Goal: Information Seeking & Learning: Learn about a topic

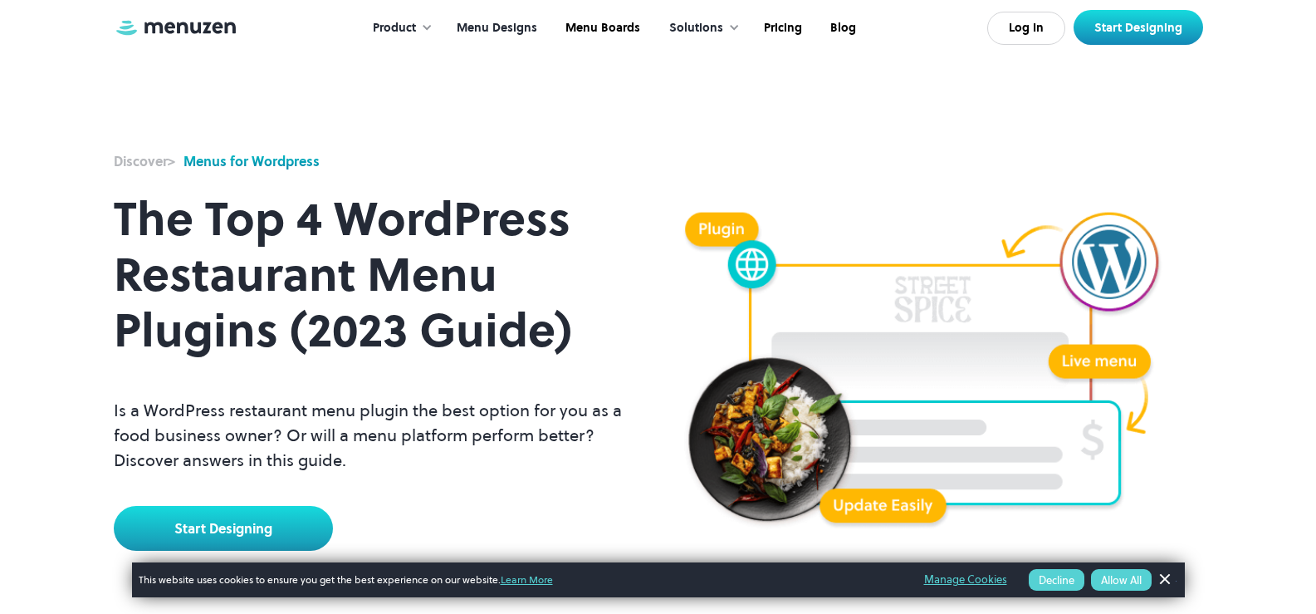
click at [487, 27] on link "Menu Designs" at bounding box center [495, 27] width 109 height 51
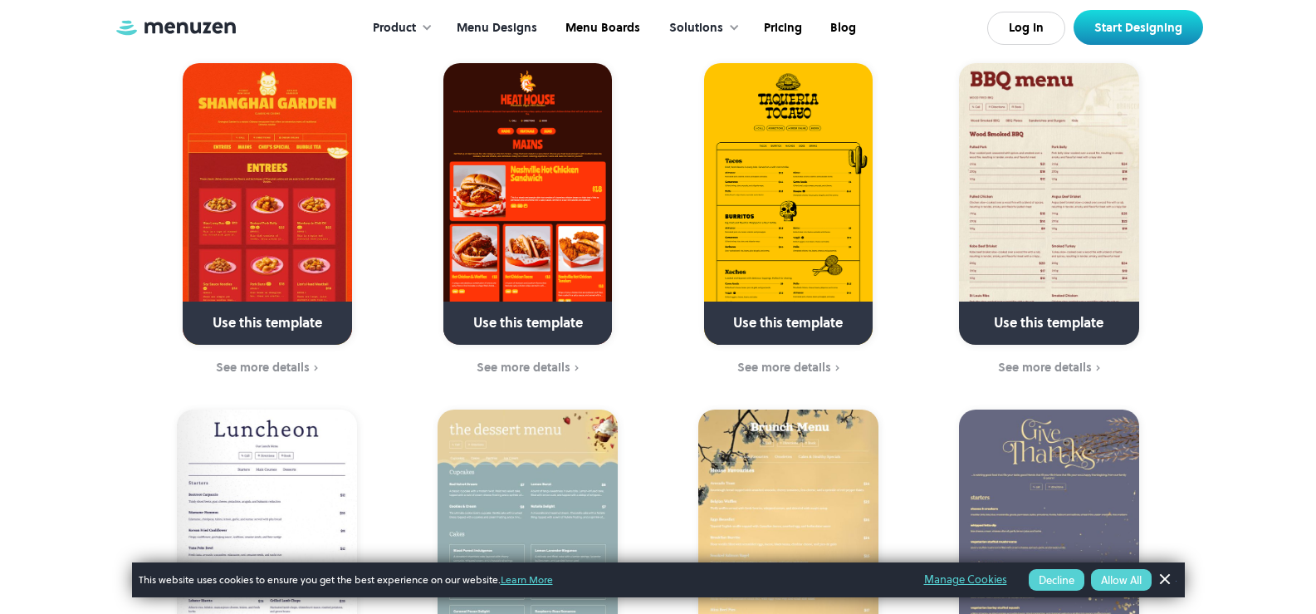
scroll to position [498, 0]
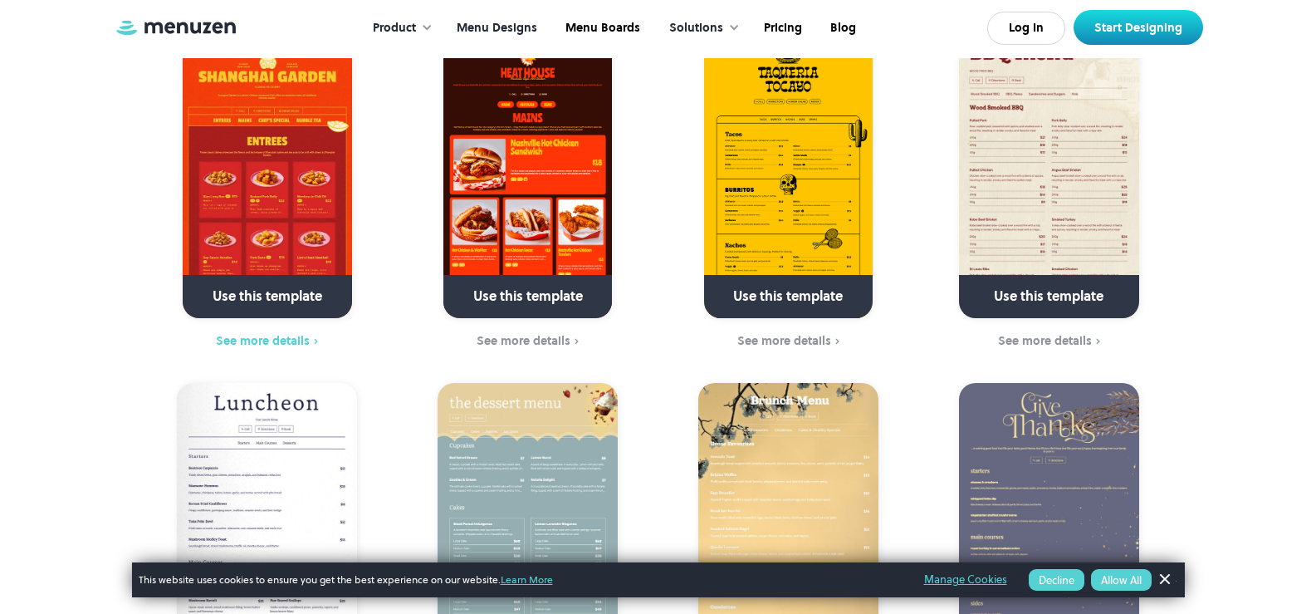
click at [259, 334] on div "See more details" at bounding box center [263, 340] width 94 height 13
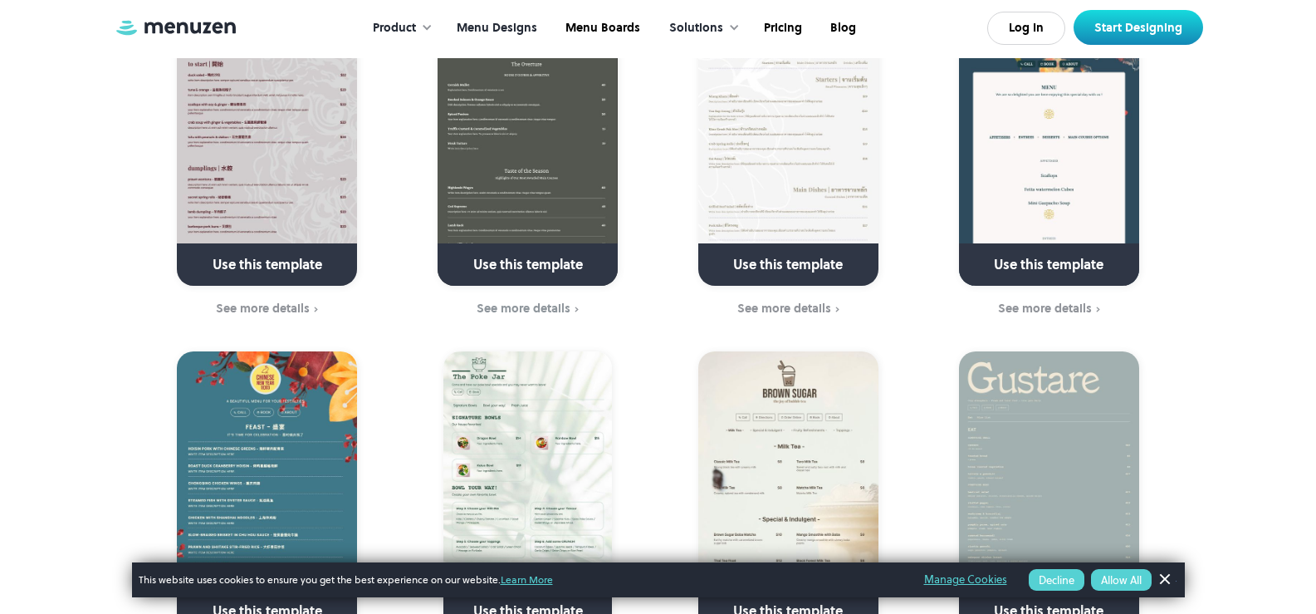
scroll to position [3487, 0]
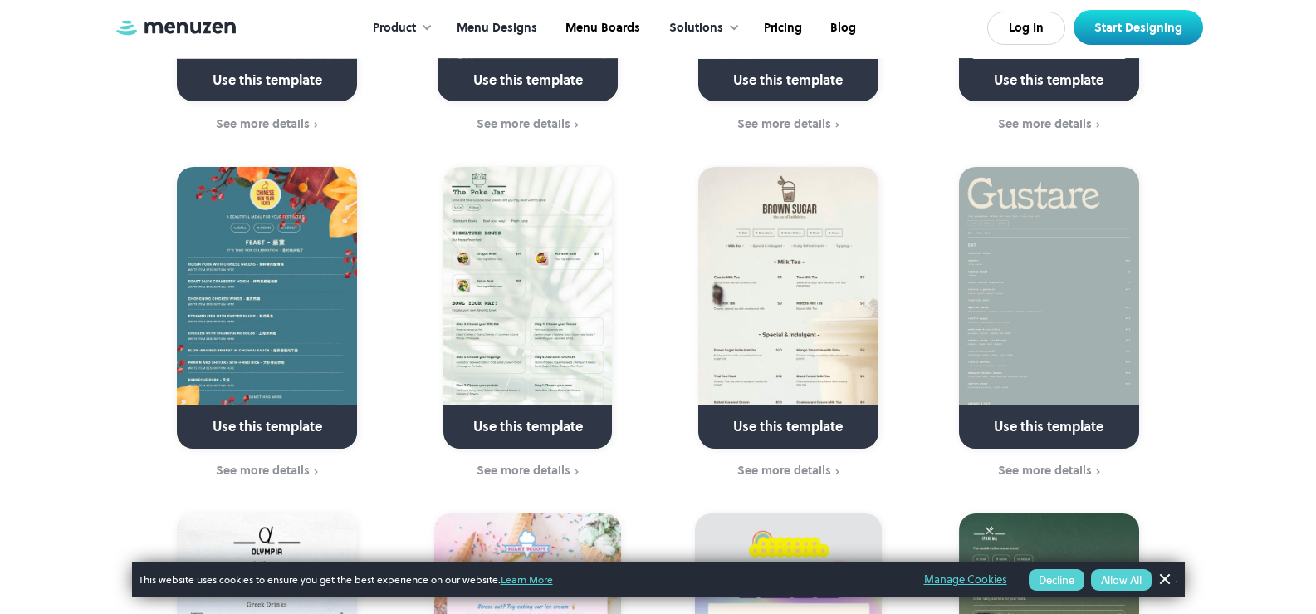
click at [770, 315] on img at bounding box center [788, 307] width 180 height 281
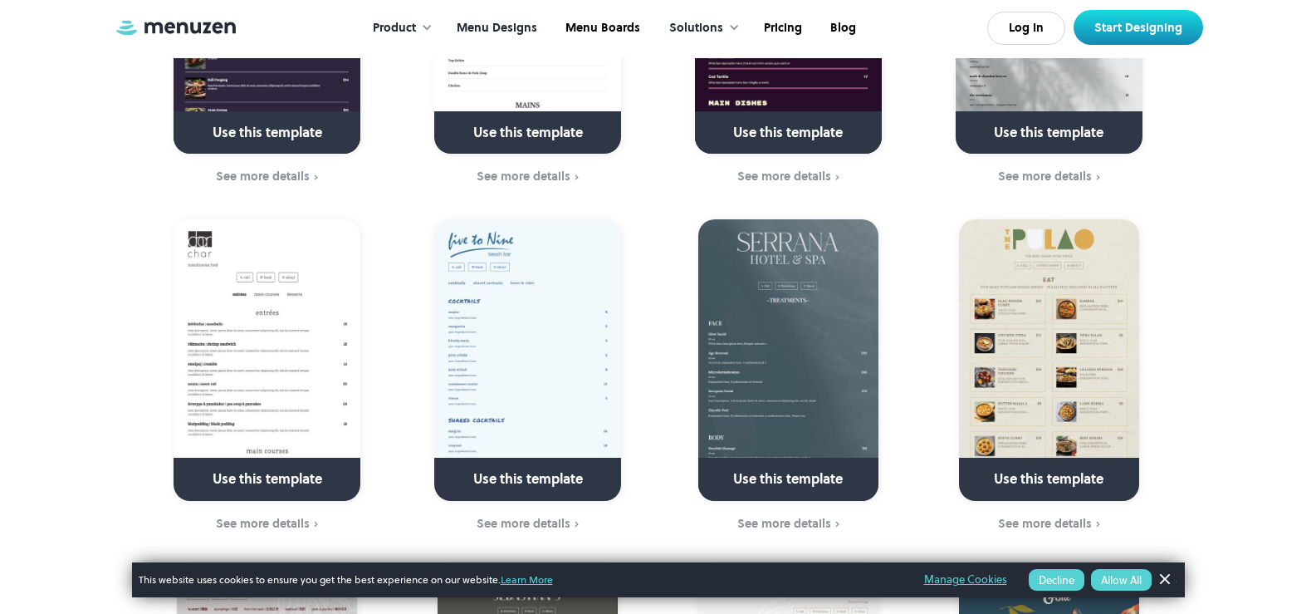
scroll to position [0, 0]
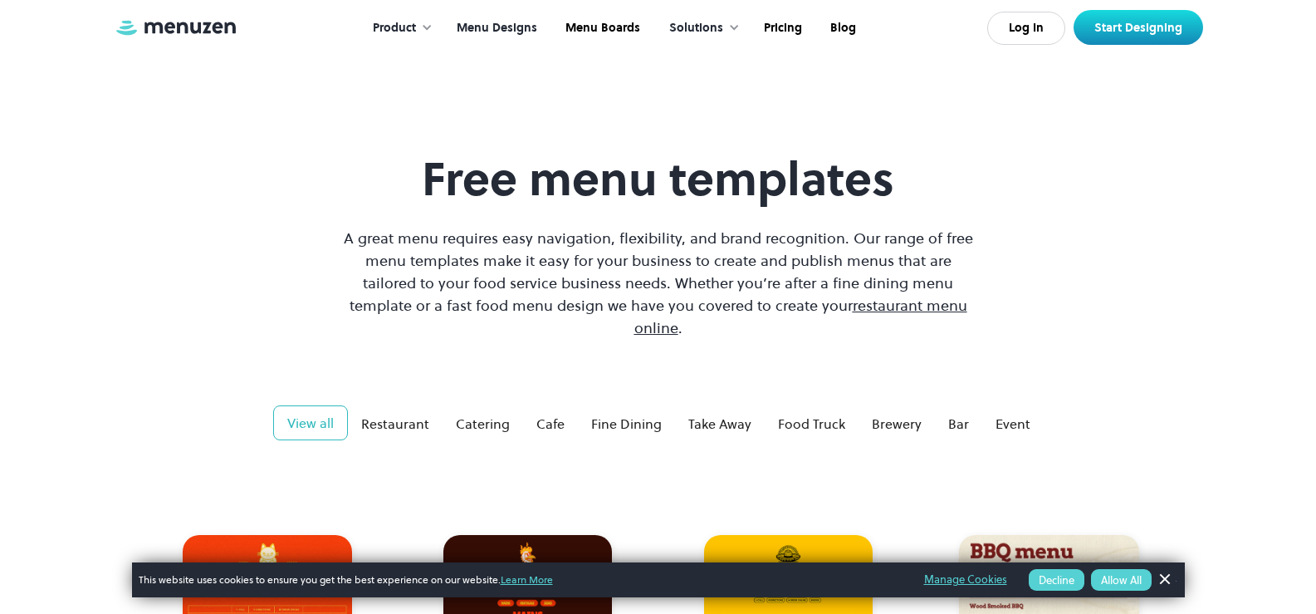
click at [394, 25] on div "Product" at bounding box center [394, 28] width 43 height 18
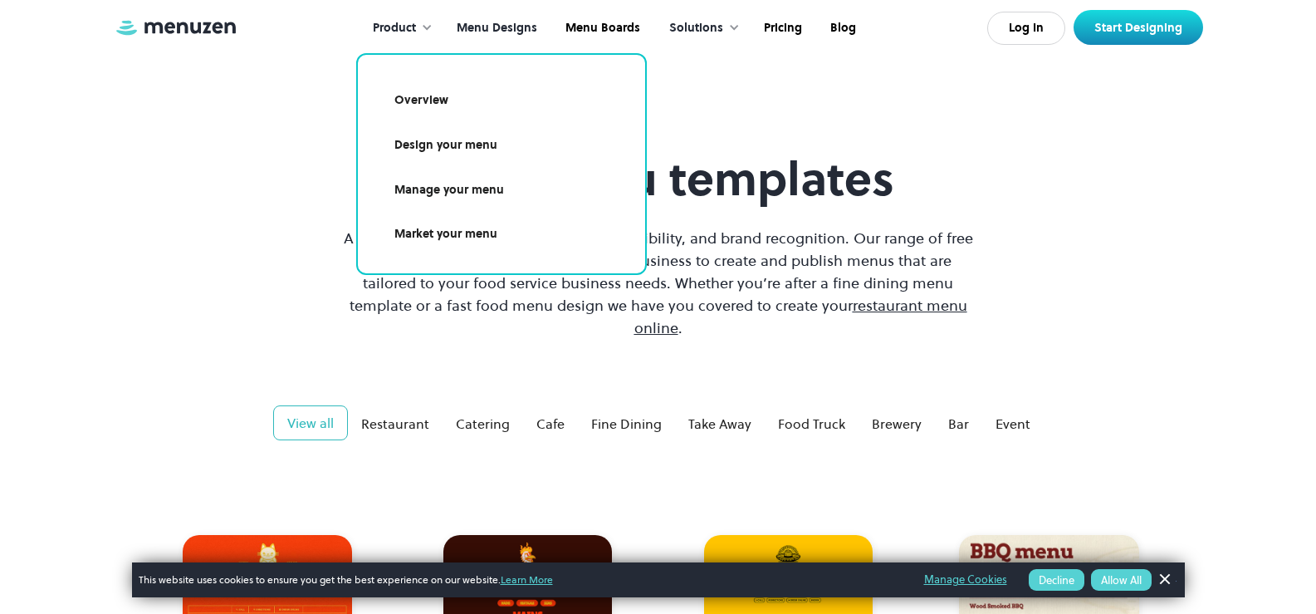
click at [428, 189] on link "Manage your menu" at bounding box center [501, 190] width 247 height 38
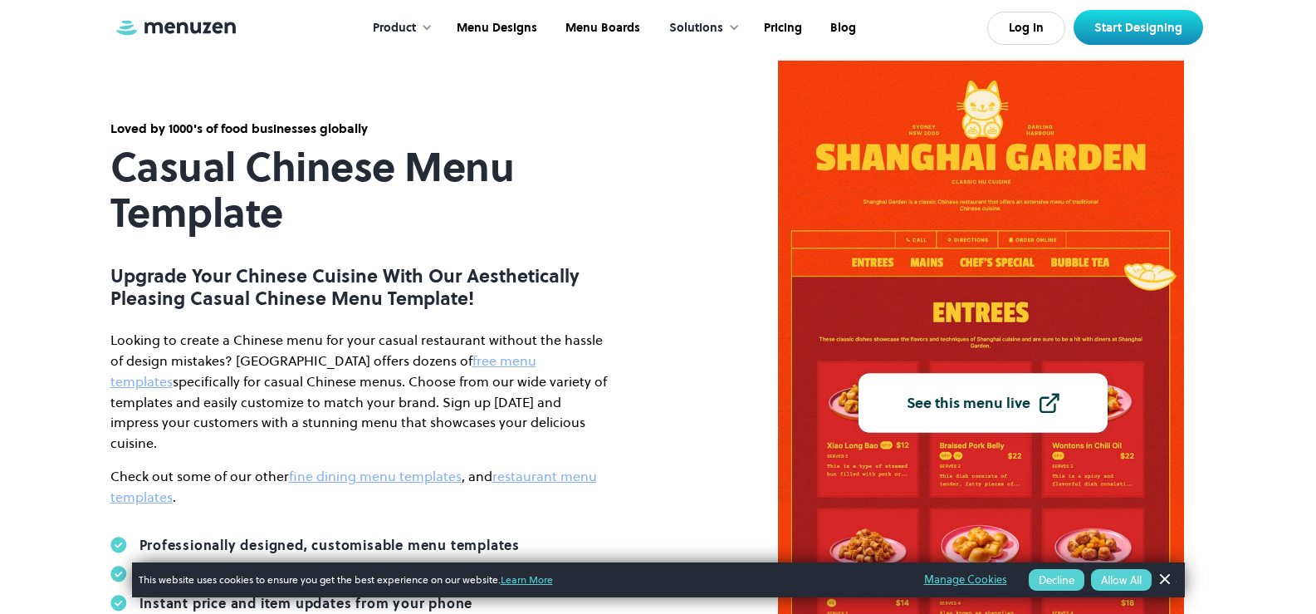
scroll to position [332, 0]
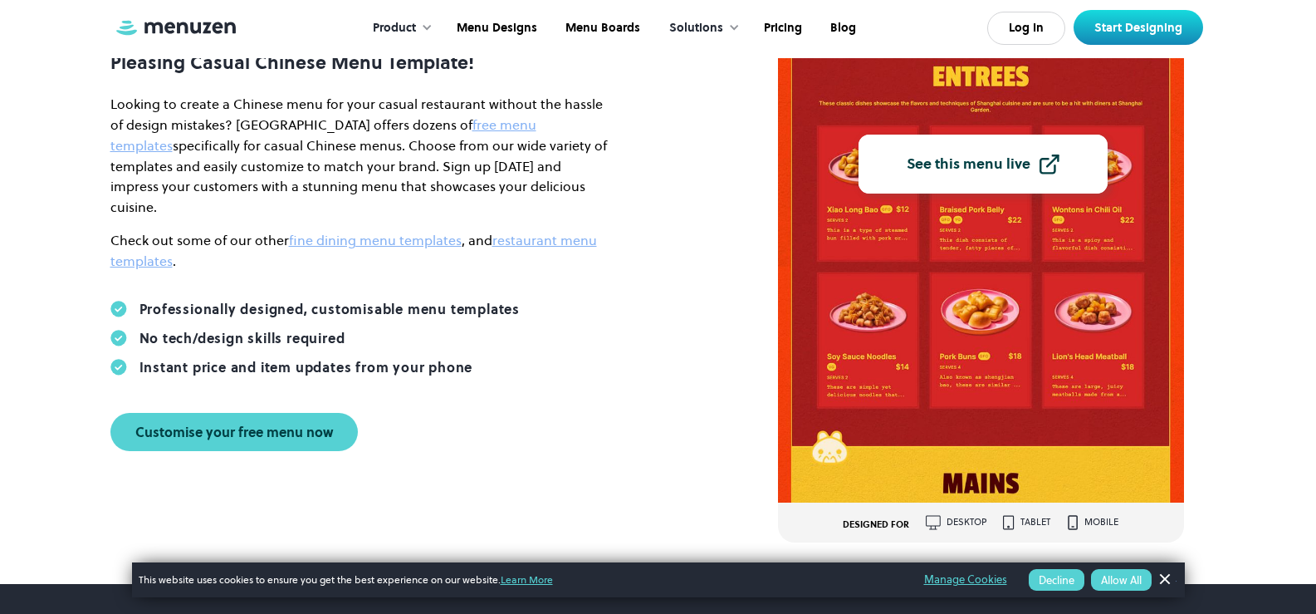
click at [952, 174] on link "See this menu live" at bounding box center [983, 164] width 249 height 59
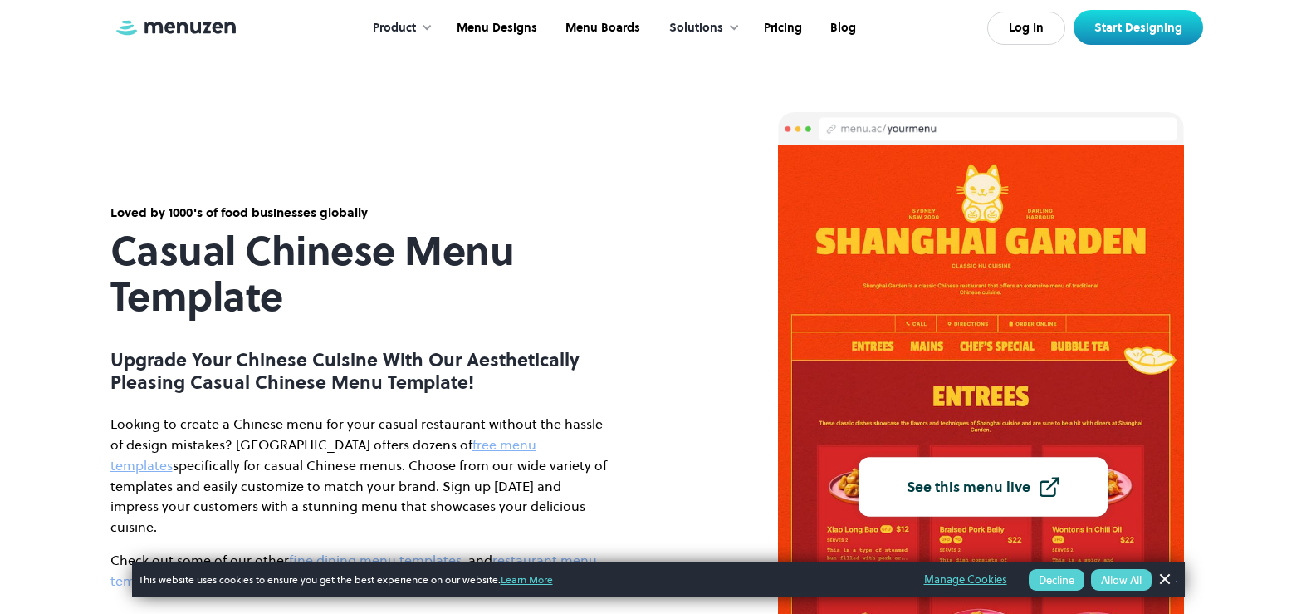
scroll to position [0, 0]
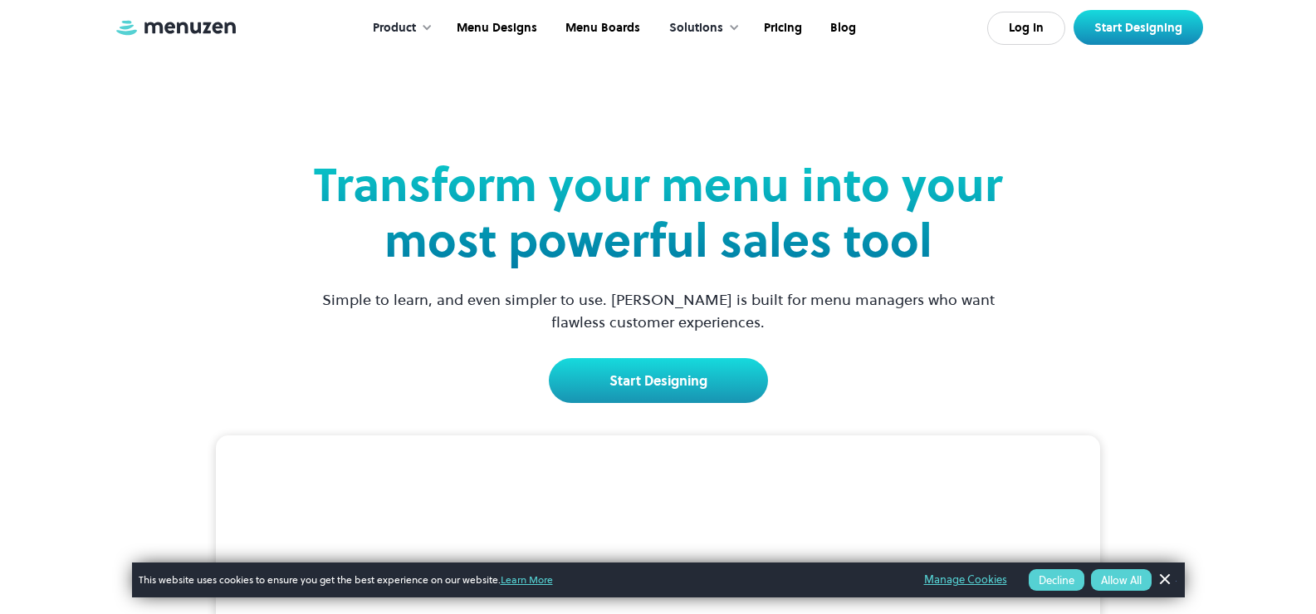
click at [173, 20] on img at bounding box center [176, 27] width 125 height 18
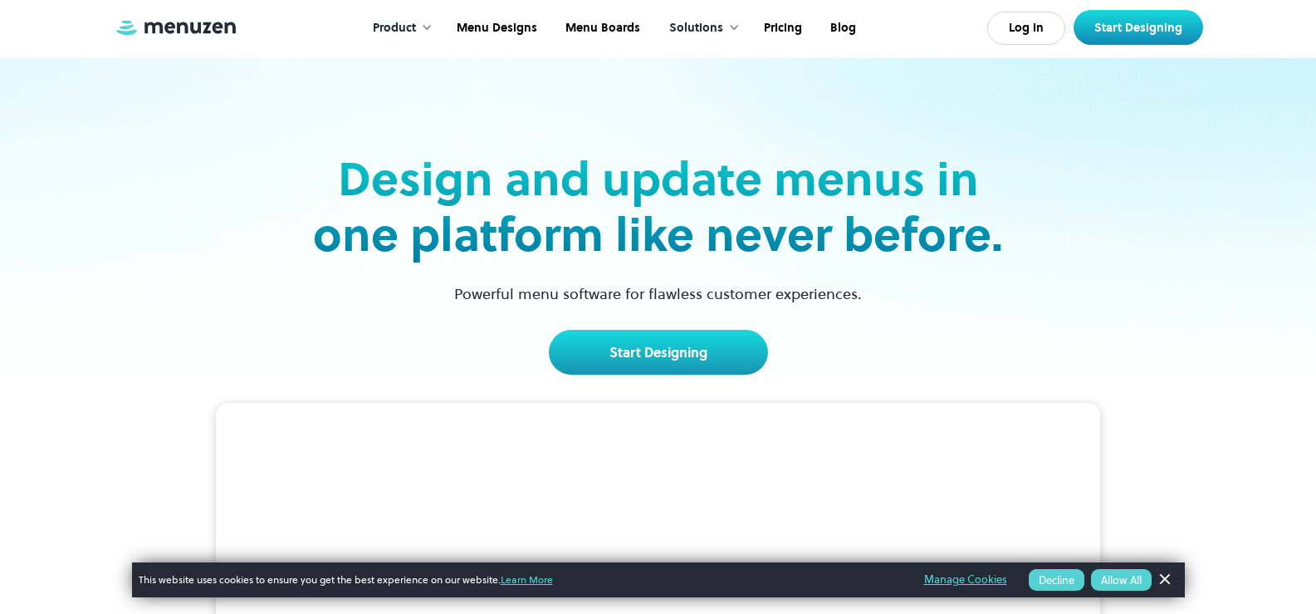
click at [1117, 588] on button "Allow All" at bounding box center [1121, 580] width 61 height 22
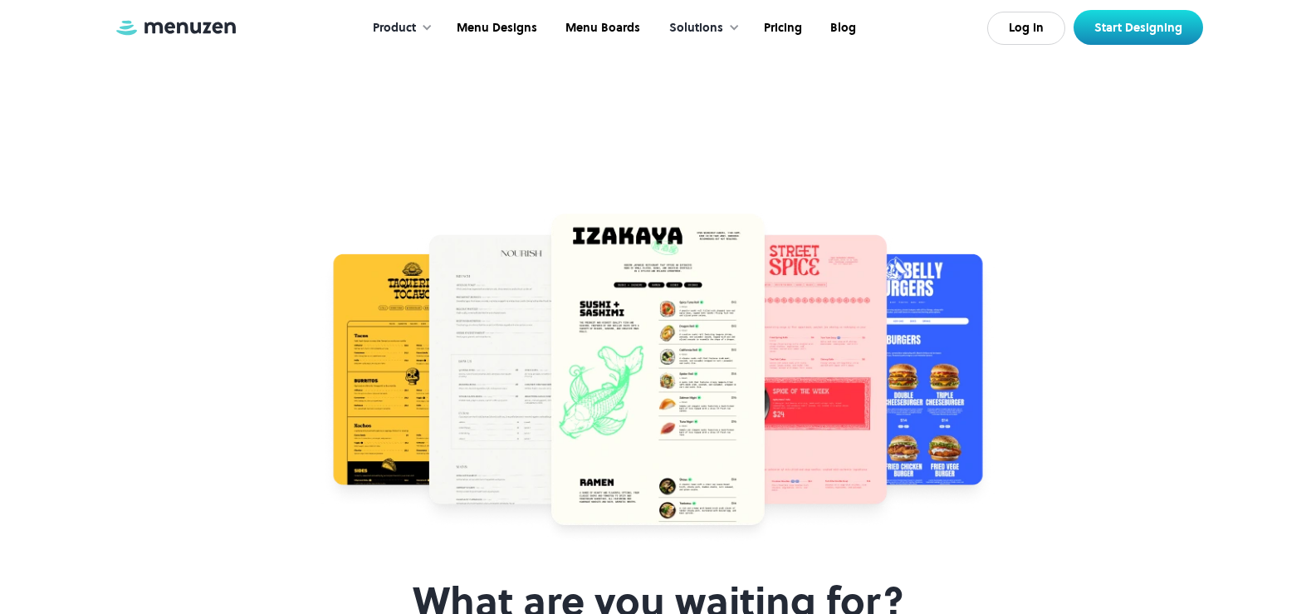
scroll to position [6642, 0]
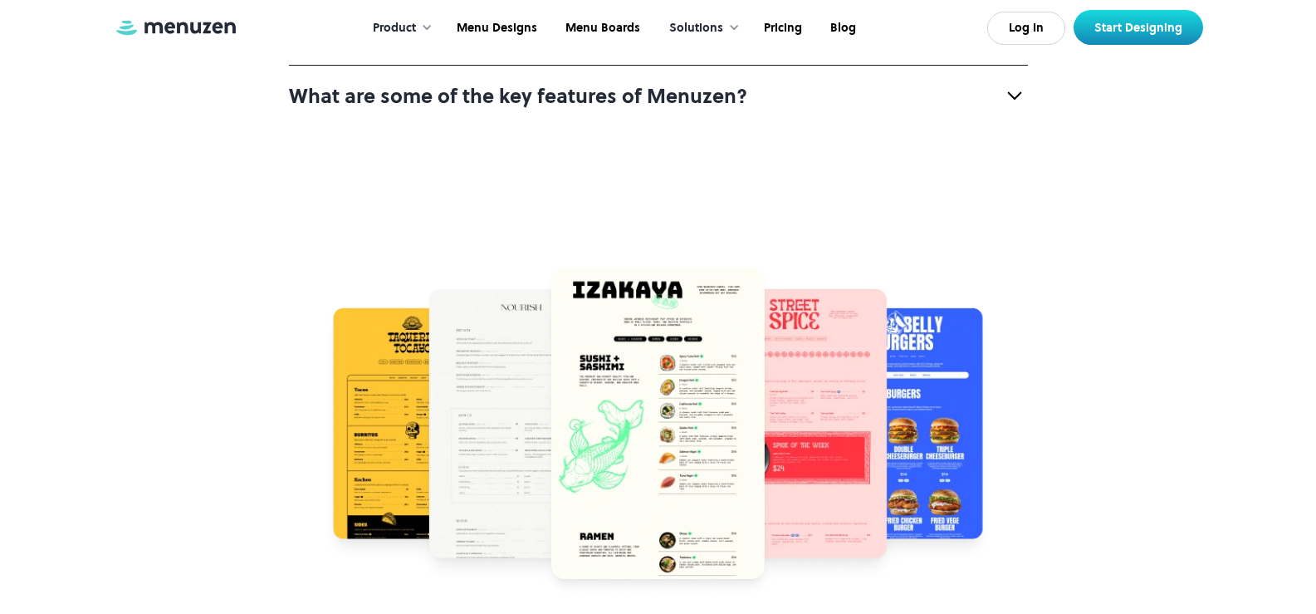
scroll to position [6725, 0]
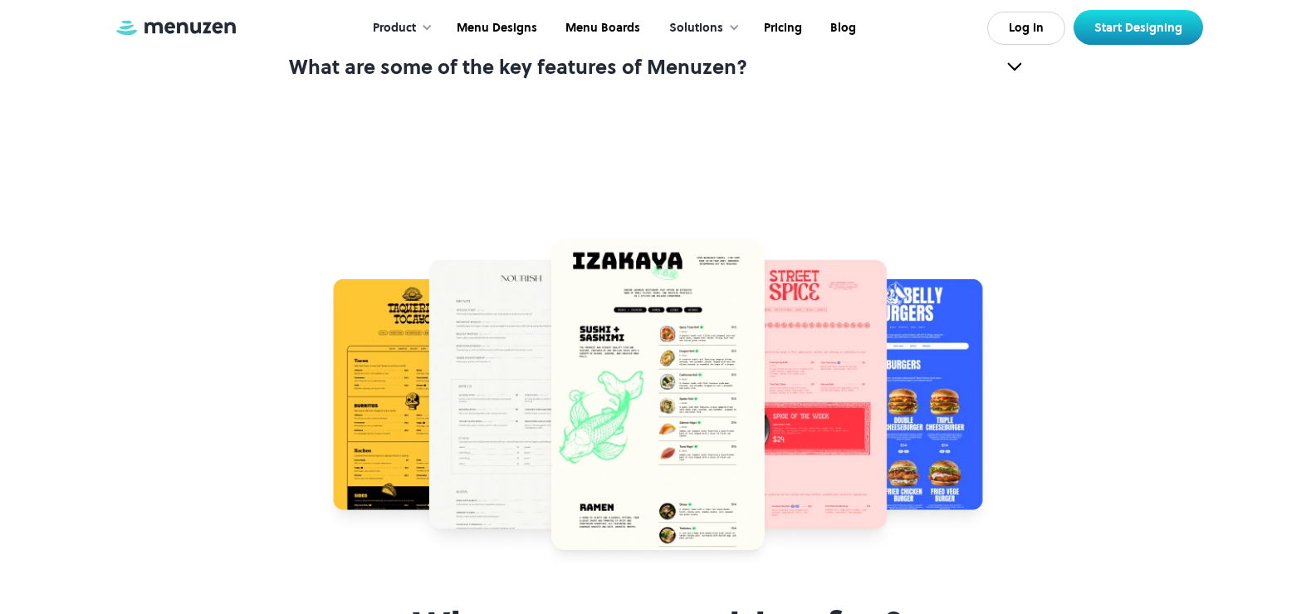
click at [500, 19] on strong "Is Menuzen a delivery or ordering service?" at bounding box center [491, 5] width 405 height 27
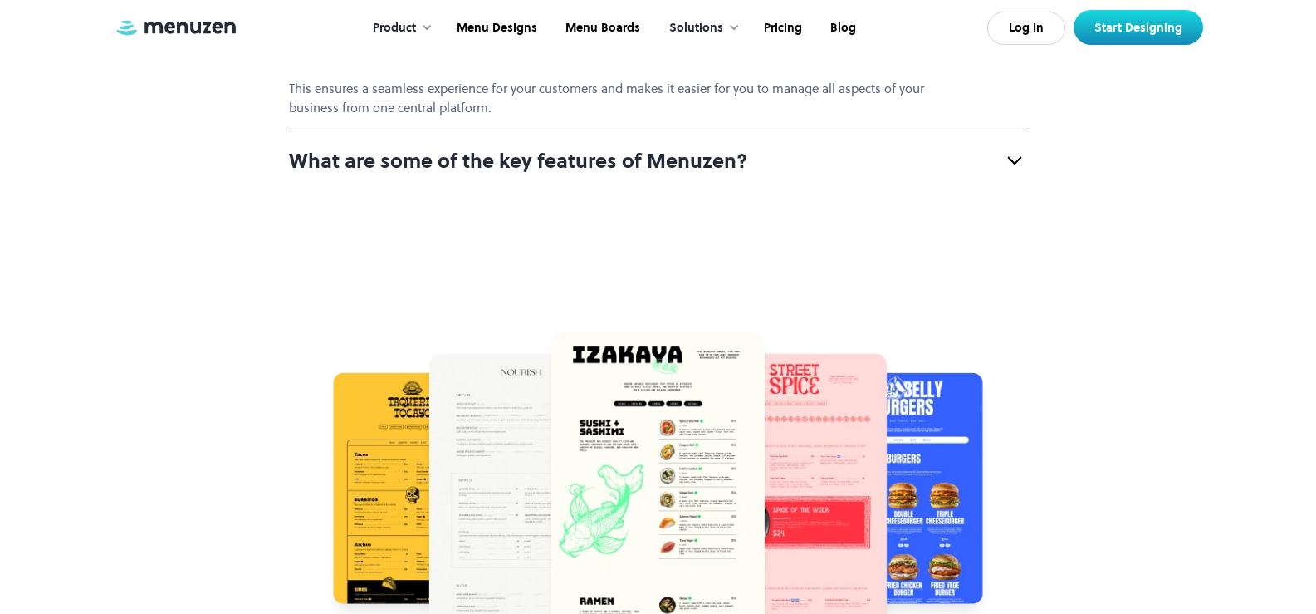
scroll to position [6974, 0]
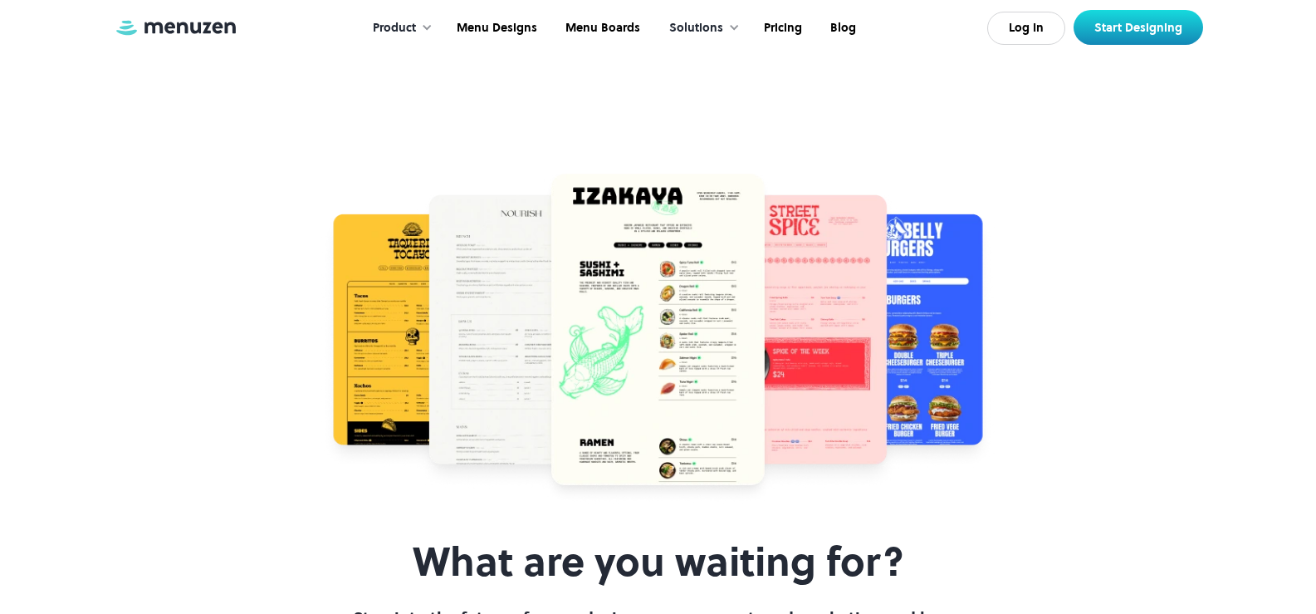
click at [462, 16] on strong "What are some of the key features of Menuzen?" at bounding box center [518, 1] width 458 height 27
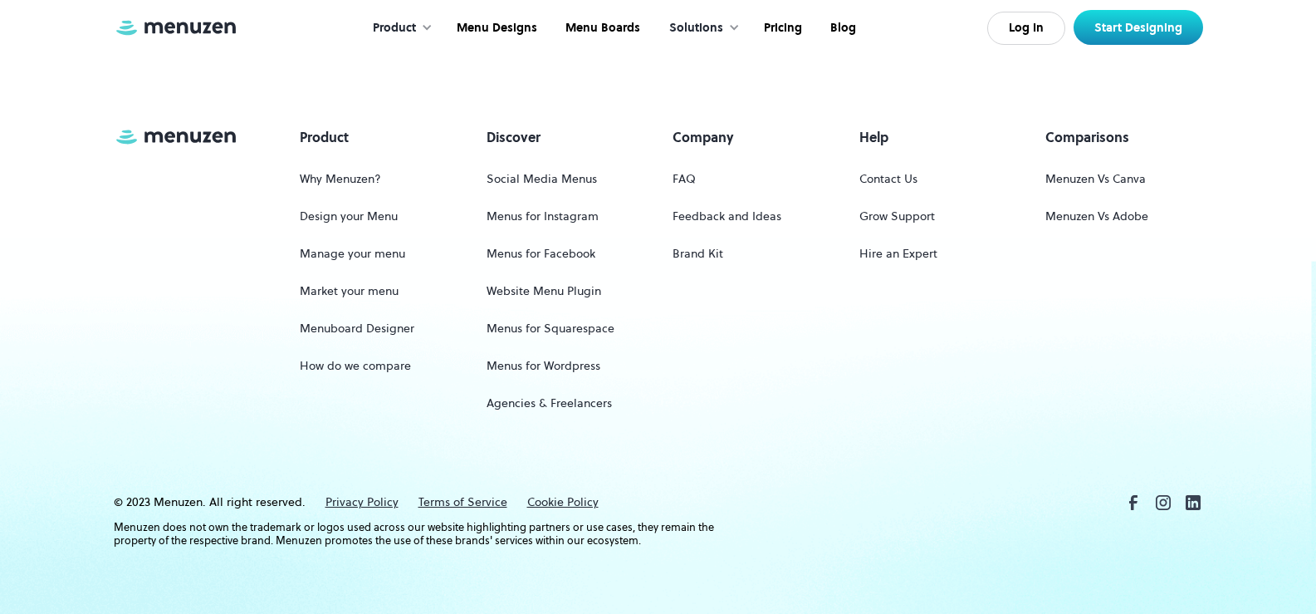
scroll to position [8137, 0]
click at [354, 306] on link "Market your menu" at bounding box center [349, 291] width 99 height 31
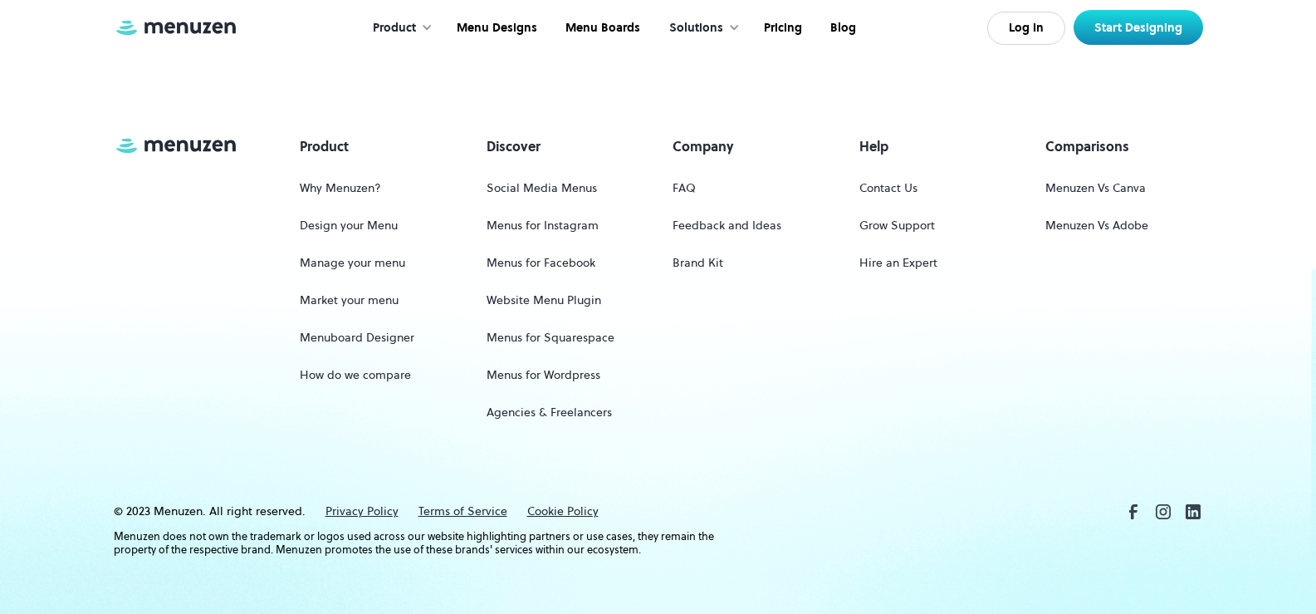
scroll to position [4733, 0]
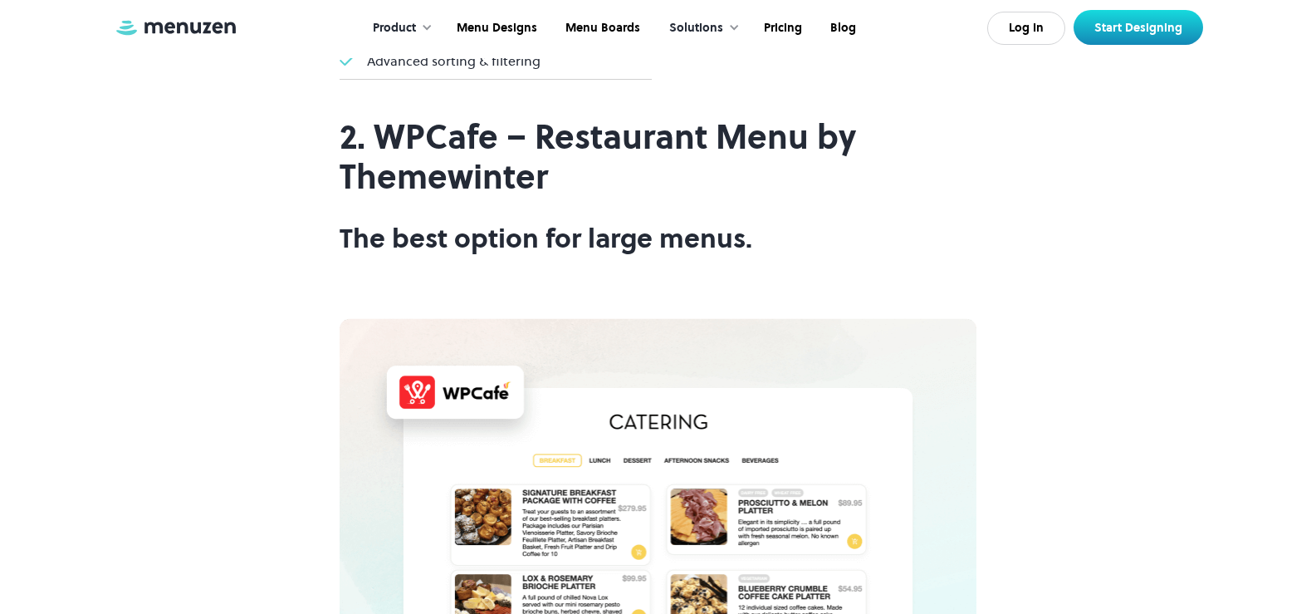
scroll to position [5978, 0]
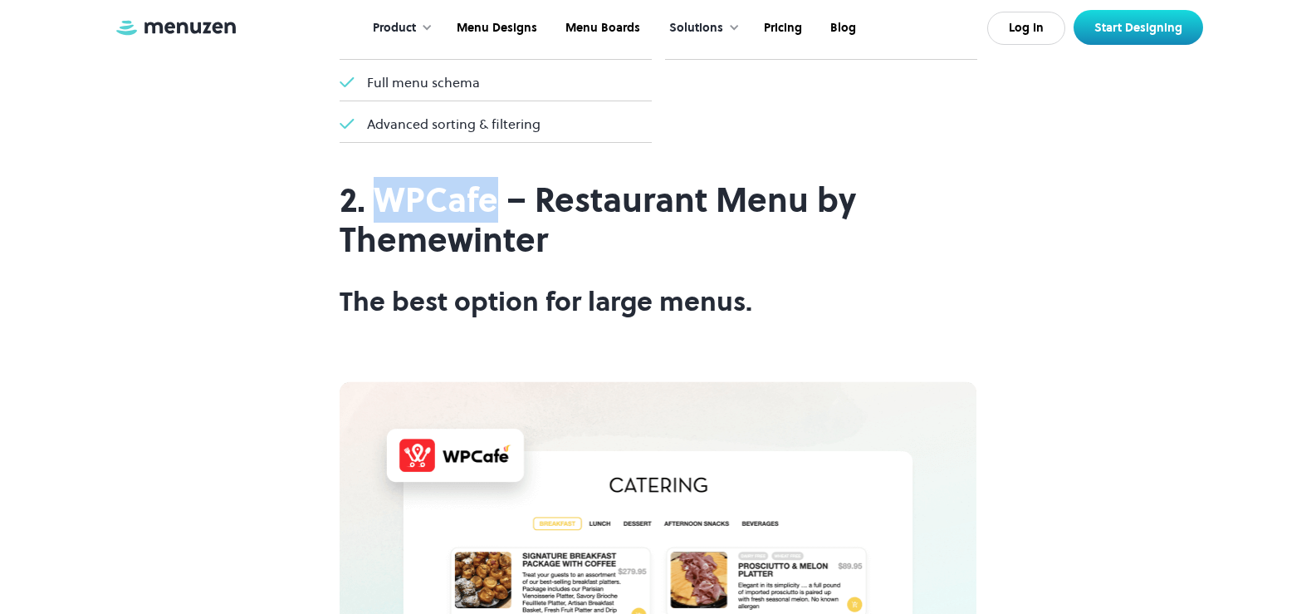
drag, startPoint x: 384, startPoint y: 174, endPoint x: 497, endPoint y: 175, distance: 112.9
click at [497, 180] on h2 "2. WPCafe – Restaurant Menu by Themewinter" at bounding box center [659, 220] width 638 height 80
click at [793, 22] on link "Pricing" at bounding box center [781, 27] width 66 height 51
